Goal: Book appointment/travel/reservation

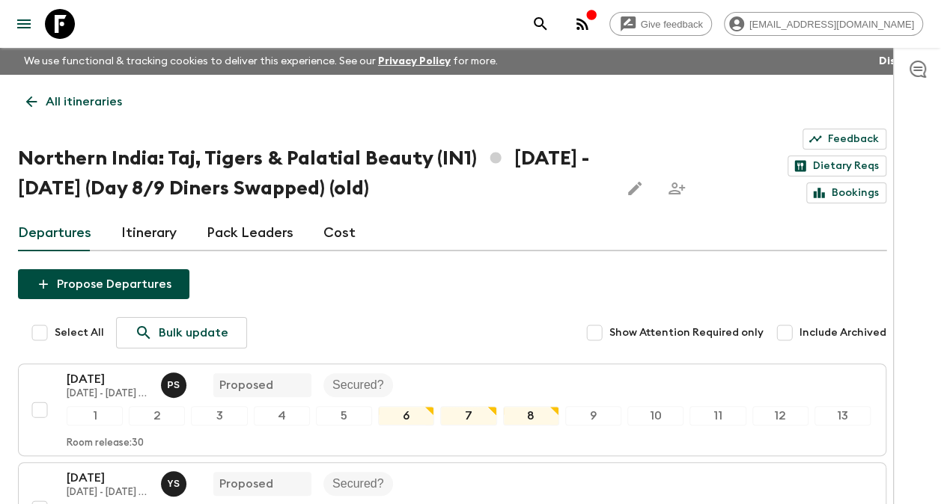
click at [53, 102] on p "All itineraries" at bounding box center [84, 102] width 76 height 18
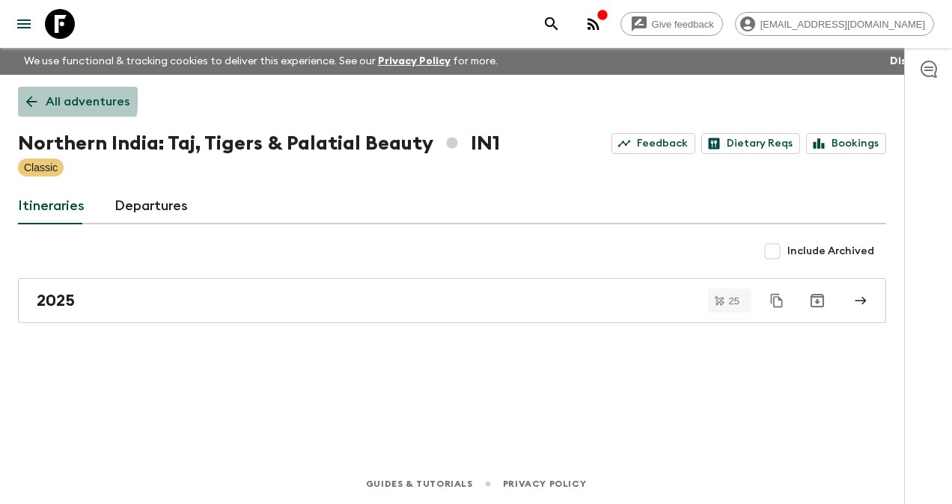
click at [43, 97] on link "All adventures" at bounding box center [78, 102] width 120 height 30
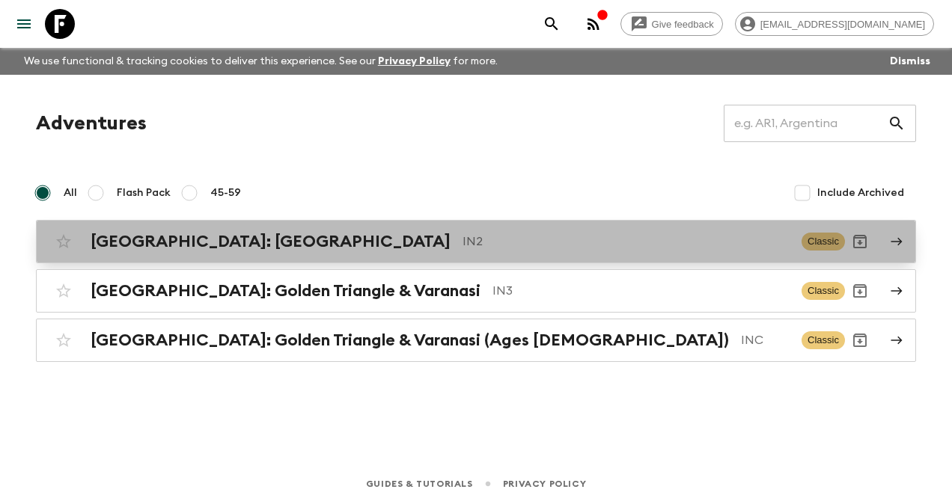
click at [160, 236] on h2 "[GEOGRAPHIC_DATA]: [GEOGRAPHIC_DATA]" at bounding box center [271, 241] width 360 height 19
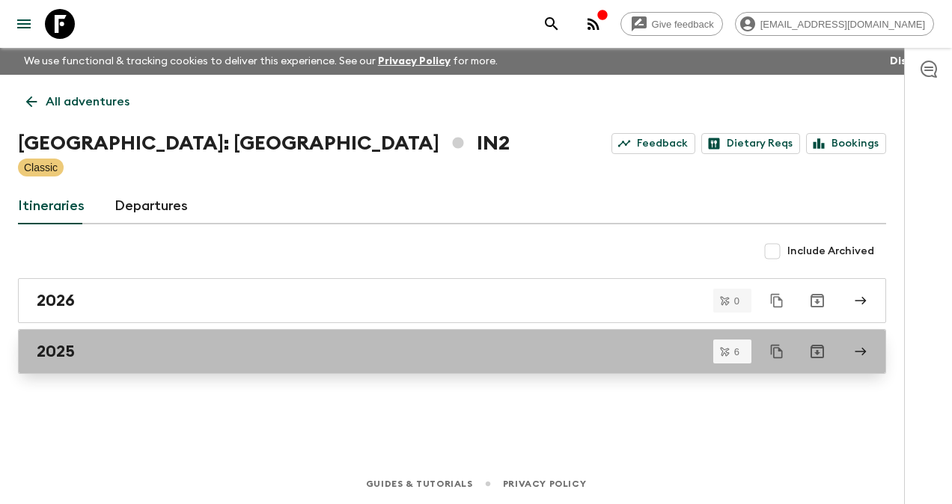
click at [55, 353] on h2 "2025" at bounding box center [56, 351] width 38 height 19
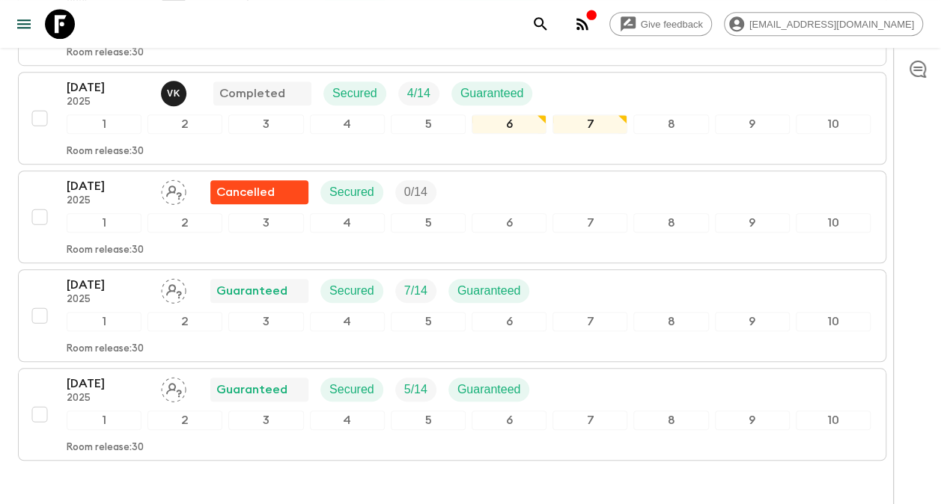
scroll to position [456, 0]
